Goal: Complete application form

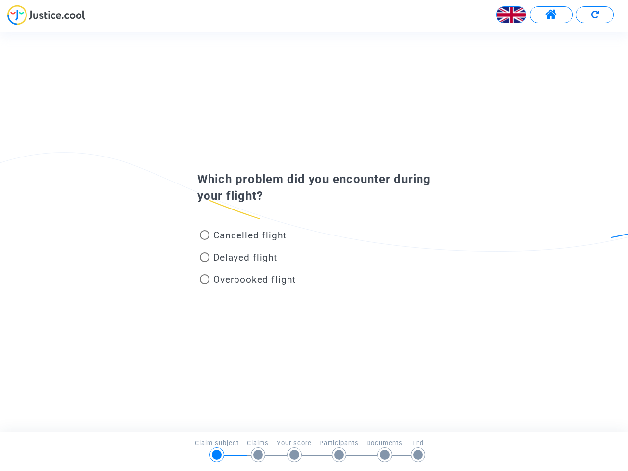
click at [511, 15] on img at bounding box center [510, 14] width 29 height 29
click at [551, 15] on span at bounding box center [551, 14] width 12 height 13
click at [594, 15] on div at bounding box center [314, 18] width 628 height 27
click at [314, 231] on div "Cancelled flight" at bounding box center [298, 237] width 216 height 22
click at [243, 237] on span "Cancelled flight" at bounding box center [249, 234] width 73 height 11
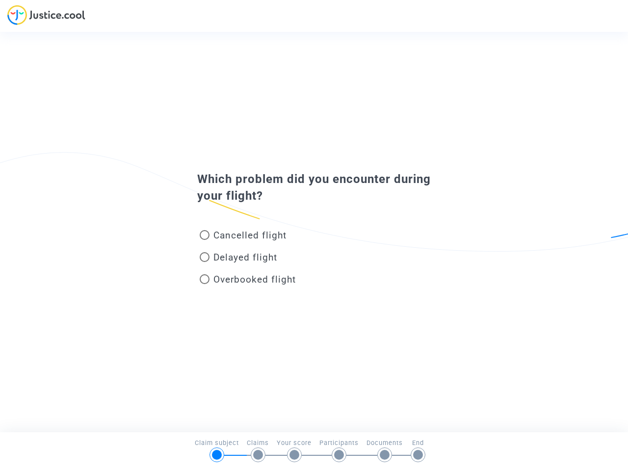
click at [204, 240] on input "Cancelled flight" at bounding box center [204, 240] width 0 height 0
radio input "true"
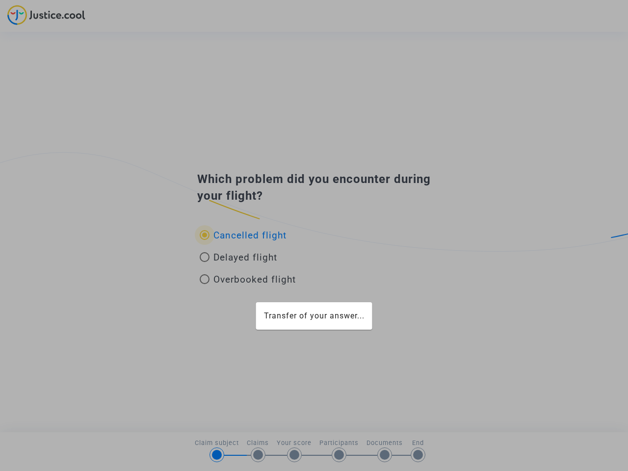
click at [243, 235] on div "Transfer of your answer..." at bounding box center [314, 235] width 628 height 471
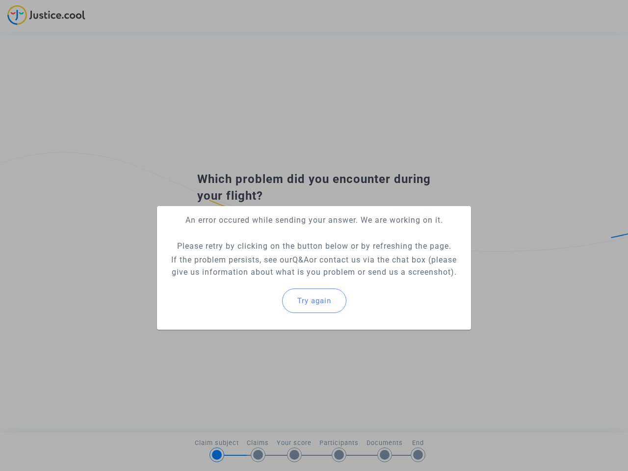
click at [238, 259] on p "If the problem persists, see our Q&A or contact us via the chat box (please giv…" at bounding box center [314, 265] width 298 height 25
click at [238, 257] on p "If the problem persists, see our Q&A or contact us via the chat box (please giv…" at bounding box center [314, 265] width 298 height 25
click at [248, 281] on div "Try again" at bounding box center [314, 300] width 298 height 42
click at [248, 279] on mat-card "An error occured while sending your answer. We are working on it. Please retry …" at bounding box center [314, 268] width 314 height 124
